Goal: Task Accomplishment & Management: Manage account settings

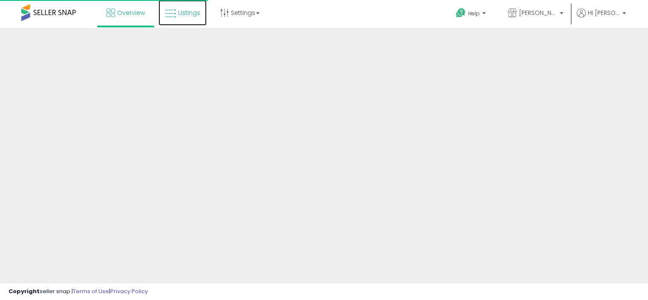
click at [190, 12] on span "Listings" at bounding box center [189, 13] width 22 height 9
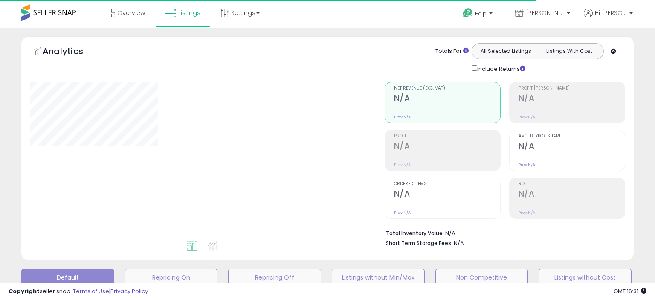
click at [6, 18] on div "Overview Listings Settings" at bounding box center [210, 18] width 432 height 36
click at [7, 12] on div "Overview Listings Settings" at bounding box center [210, 18] width 432 height 36
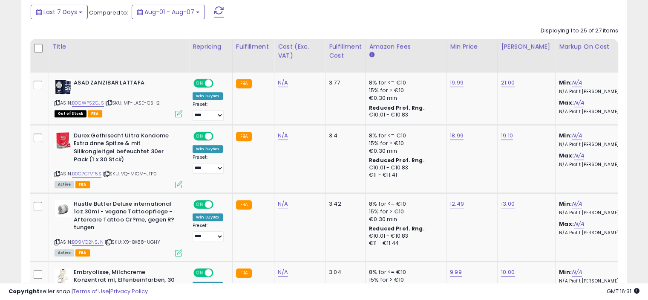
scroll to position [392, 0]
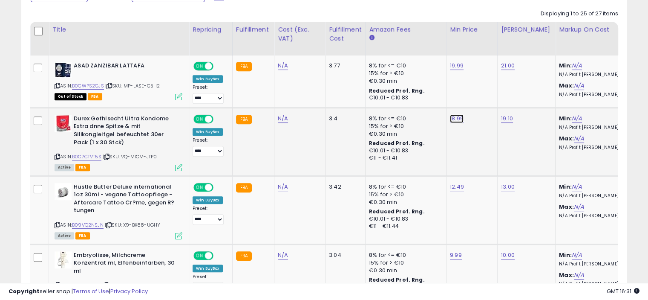
click at [452, 70] on link "18.99" at bounding box center [457, 65] width 14 height 9
type input "*****"
click button "submit" at bounding box center [477, 96] width 14 height 13
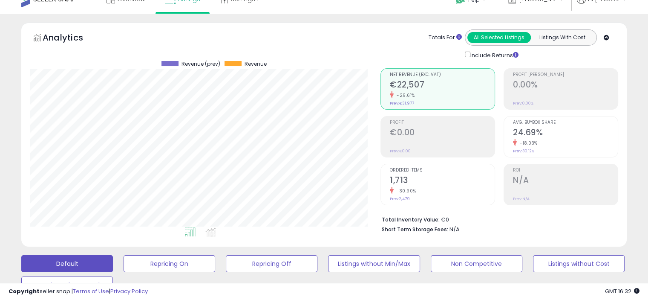
scroll to position [0, 0]
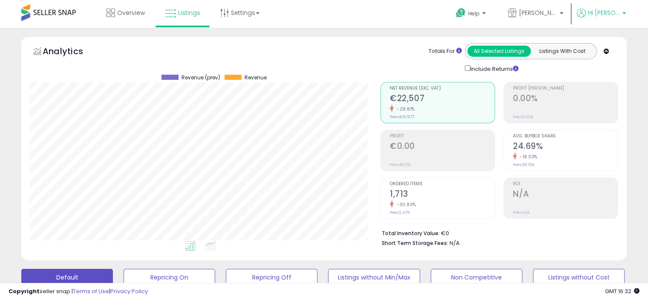
click at [622, 9] on p "Hi [PERSON_NAME]" at bounding box center [601, 14] width 49 height 11
click at [603, 89] on link "Logout" at bounding box center [607, 90] width 19 height 8
